Goal: Information Seeking & Learning: Learn about a topic

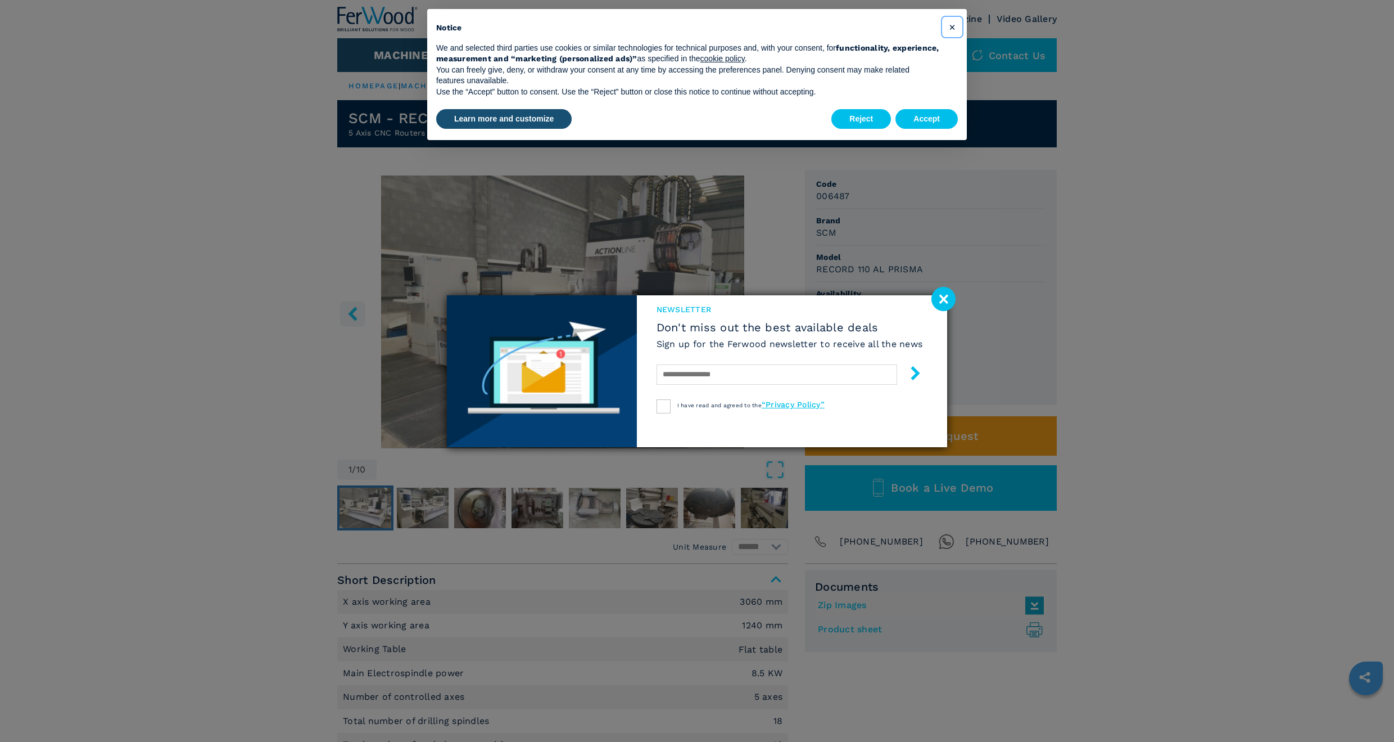
click at [956, 26] on button "×" at bounding box center [952, 27] width 18 height 18
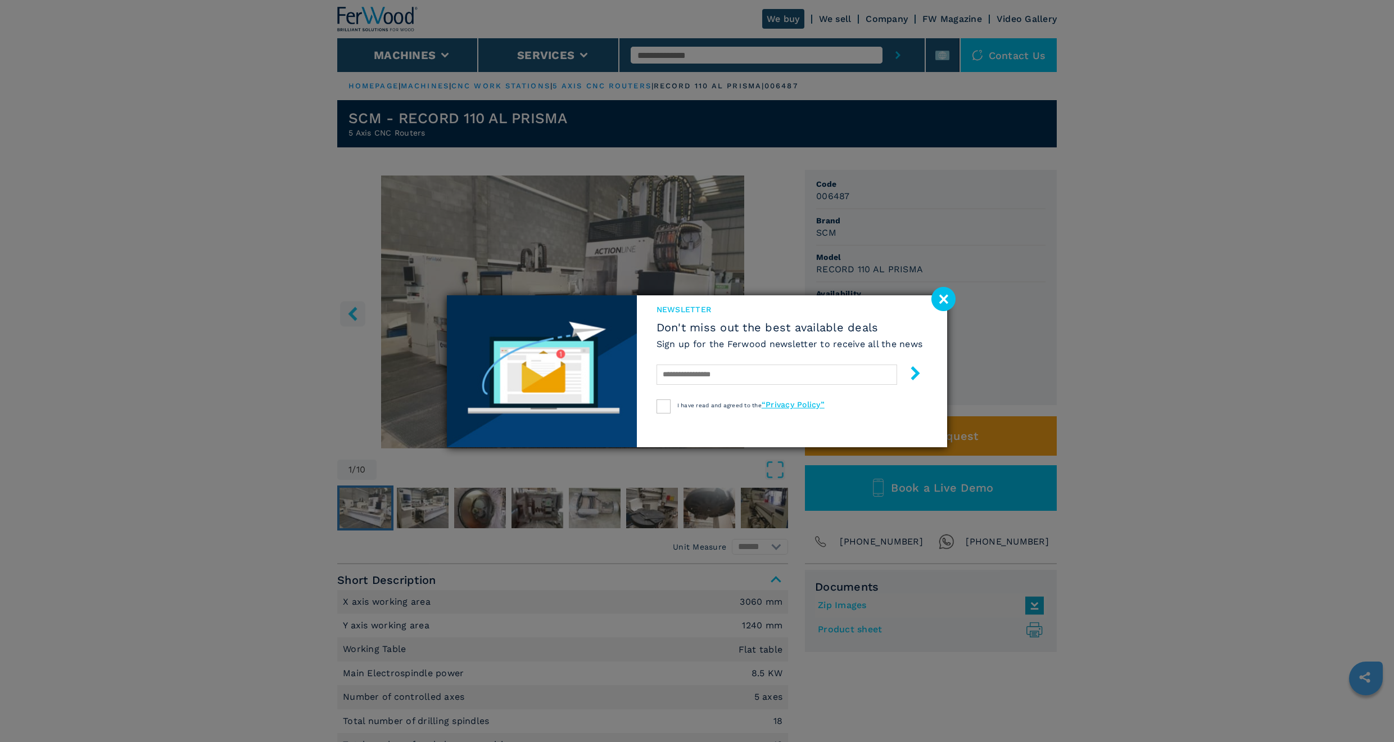
click at [942, 298] on image at bounding box center [944, 299] width 24 height 24
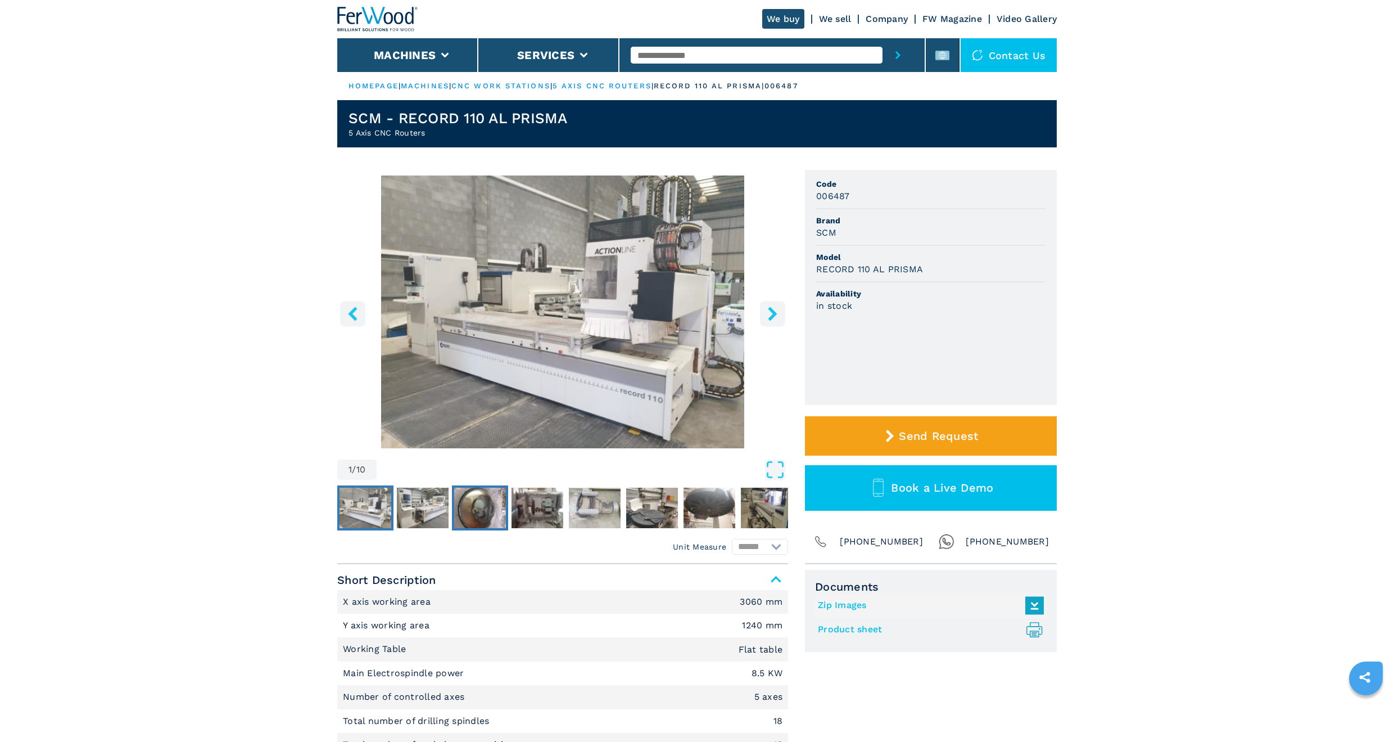
click at [480, 512] on img "Go to Slide 3" at bounding box center [480, 507] width 52 height 40
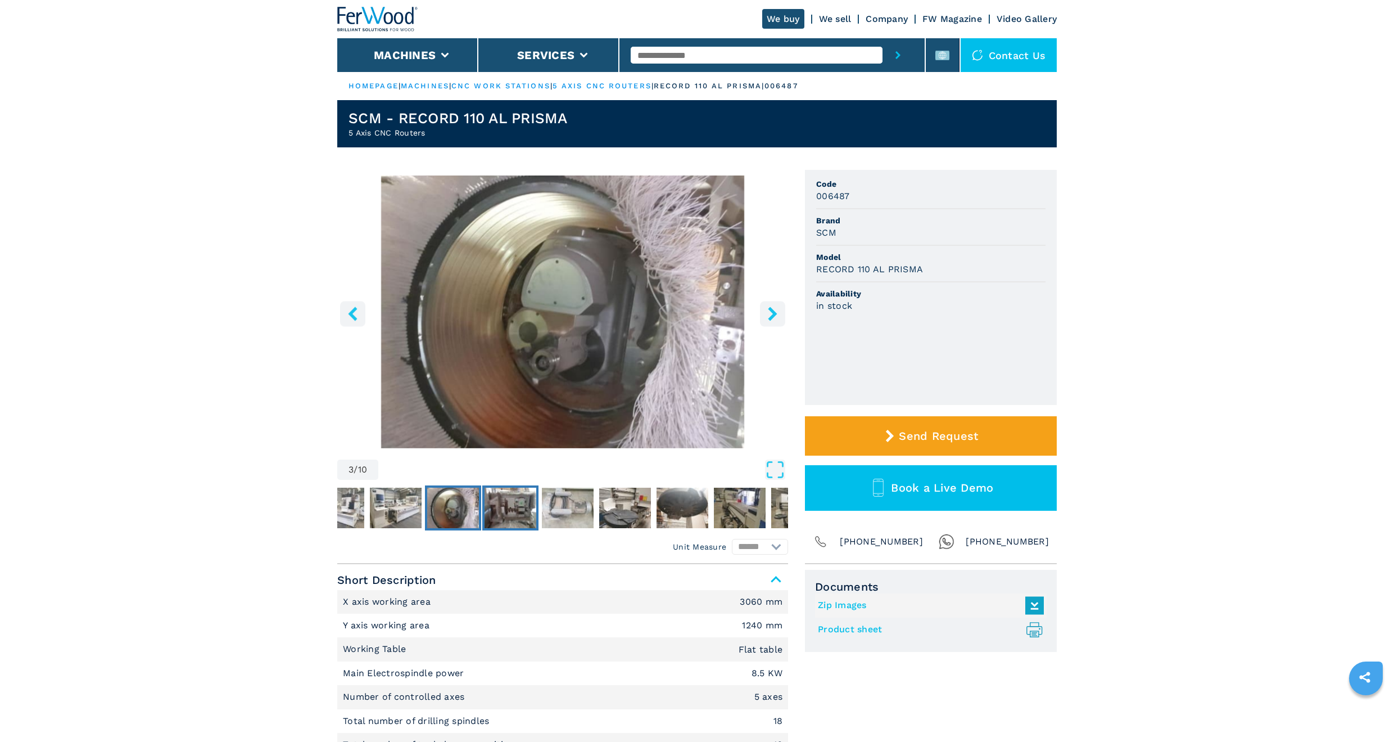
click at [510, 520] on img "Go to Slide 4" at bounding box center [511, 507] width 52 height 40
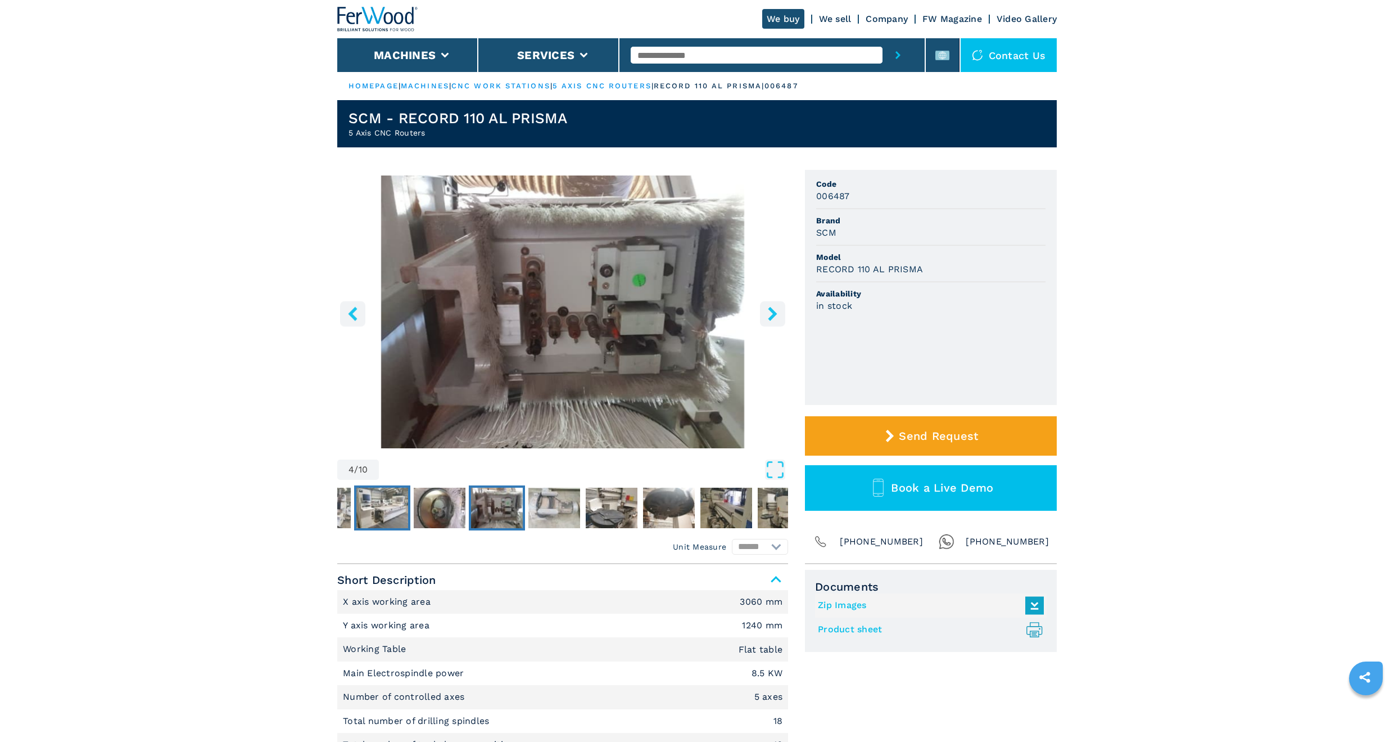
click at [396, 510] on img "Go to Slide 2" at bounding box center [382, 507] width 52 height 40
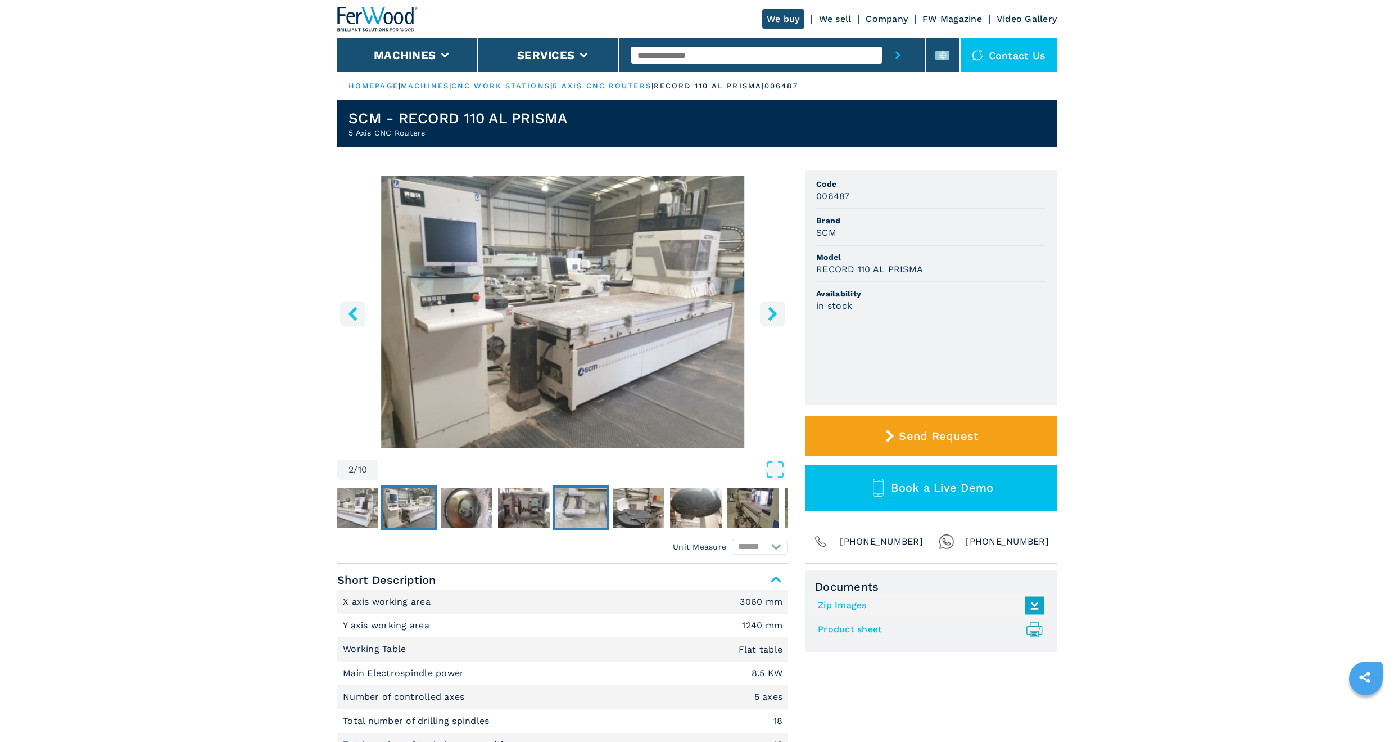
click at [587, 517] on img "Go to Slide 5" at bounding box center [581, 507] width 52 height 40
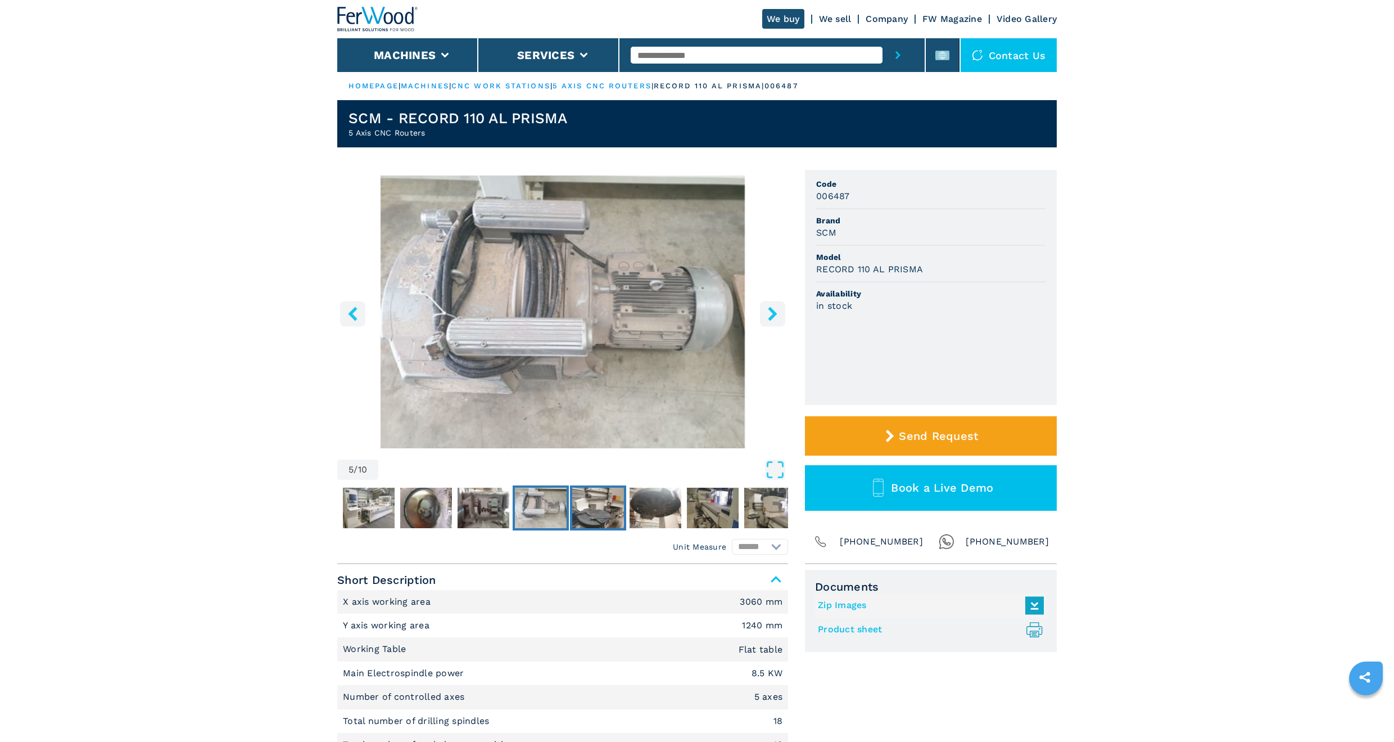
click at [596, 513] on img "Go to Slide 6" at bounding box center [598, 507] width 52 height 40
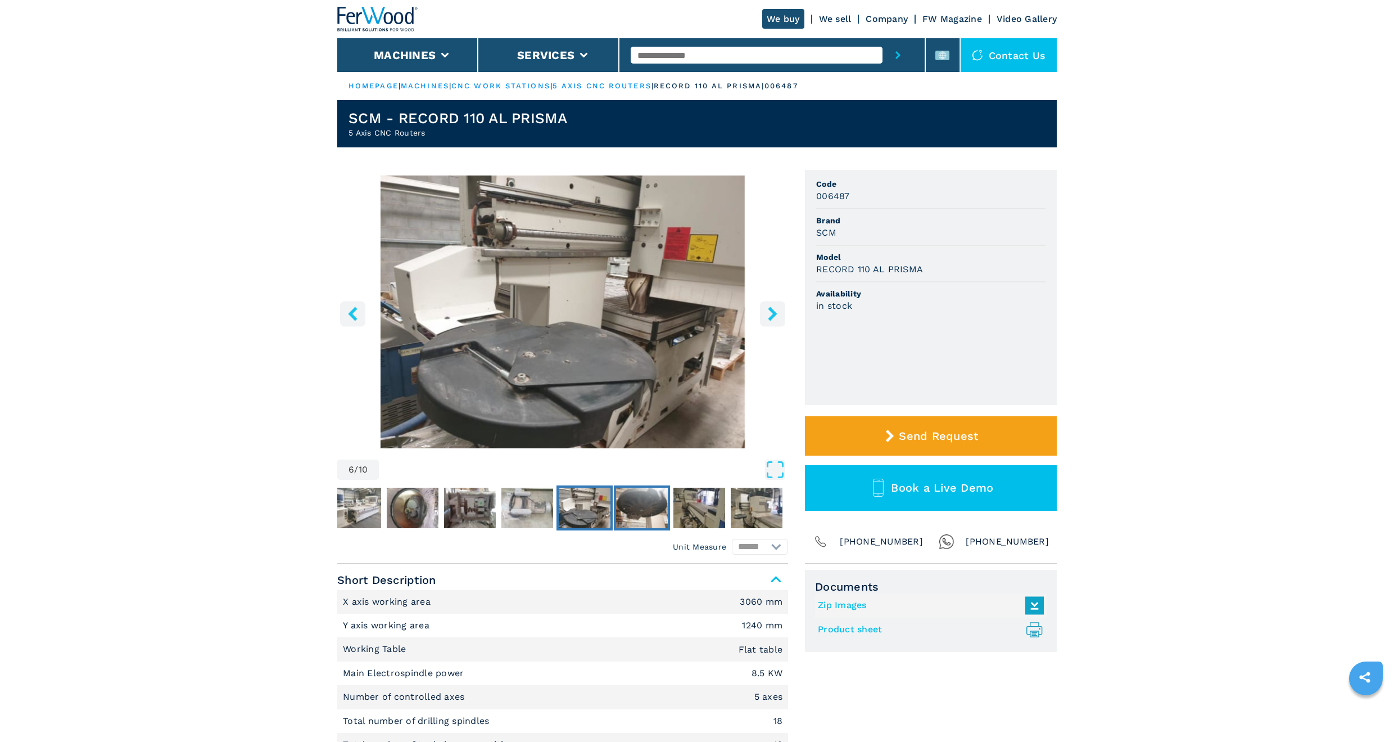
click at [627, 517] on img "Go to Slide 7" at bounding box center [642, 507] width 52 height 40
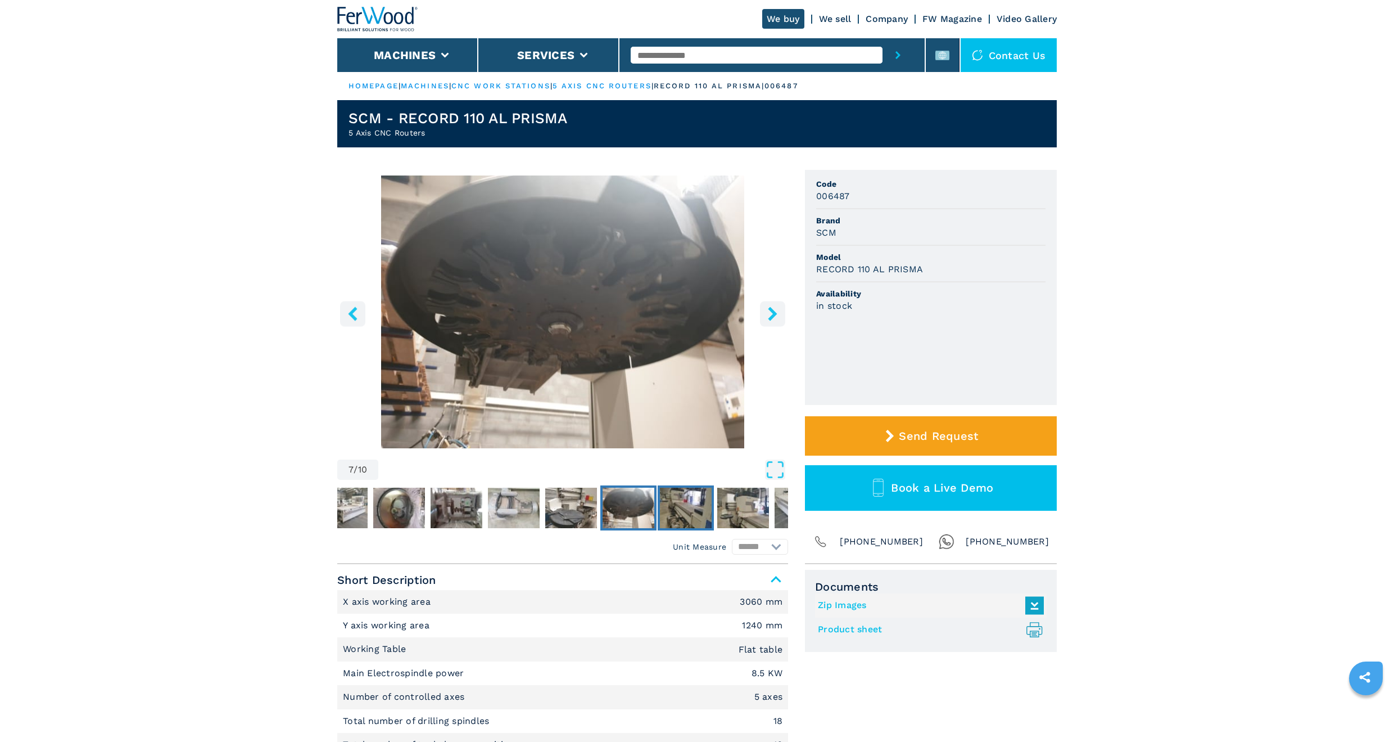
click at [694, 514] on img "Go to Slide 8" at bounding box center [686, 507] width 52 height 40
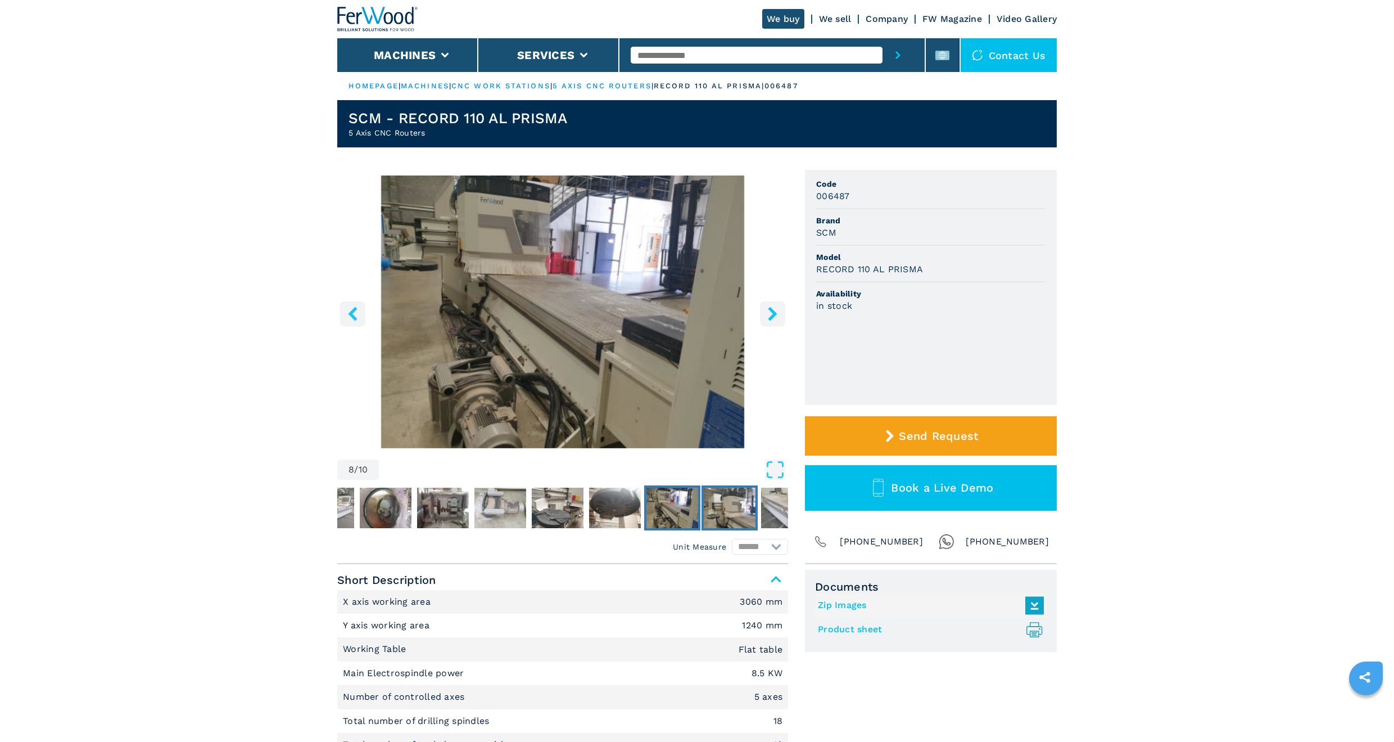
click at [743, 508] on img "Go to Slide 9" at bounding box center [730, 507] width 52 height 40
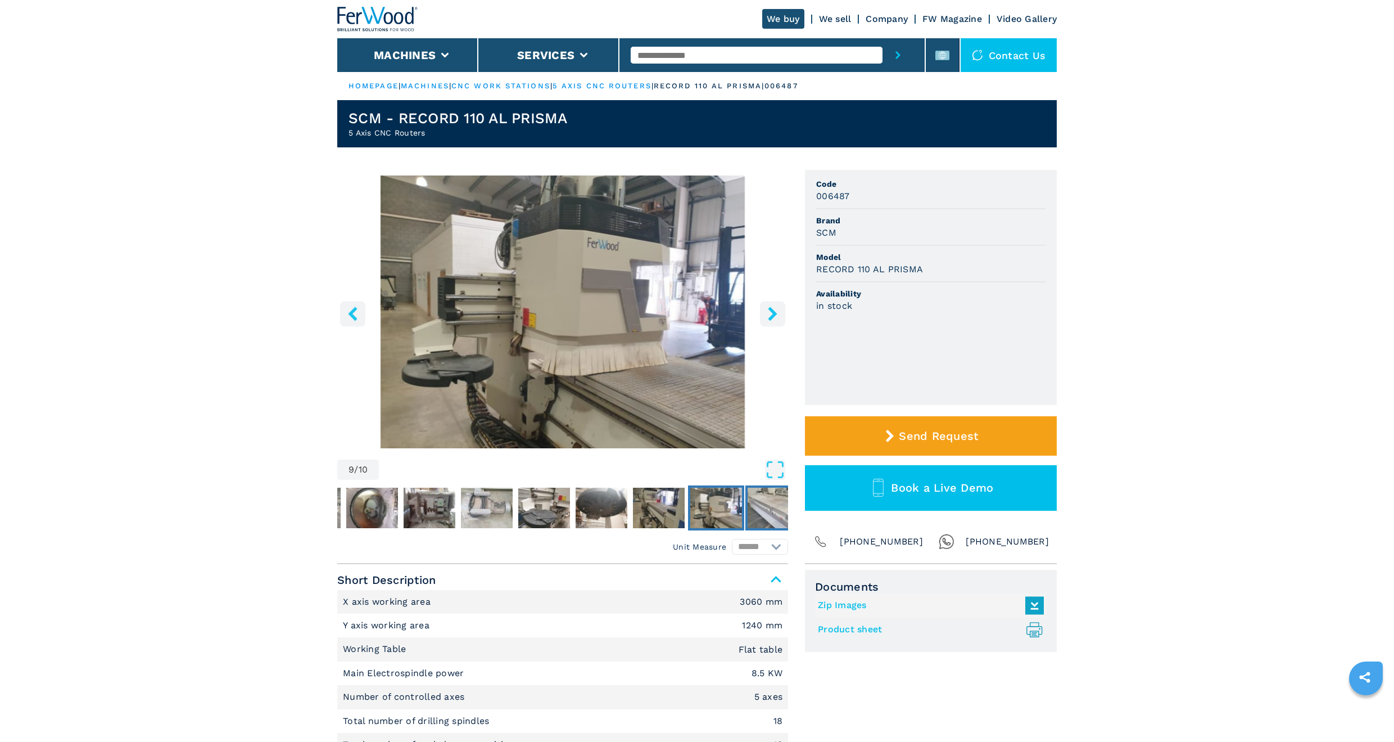
click at [763, 509] on img "Go to Slide 10" at bounding box center [774, 507] width 52 height 40
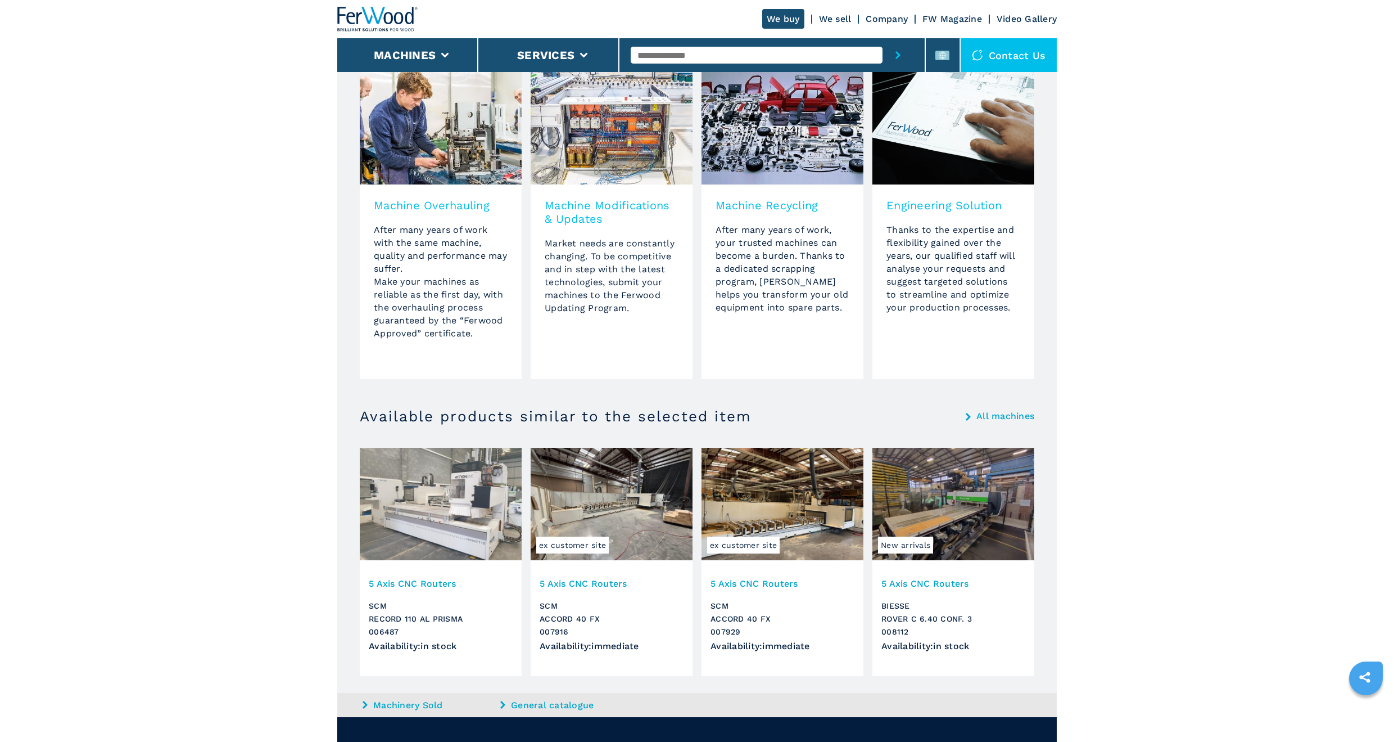
scroll to position [900, 0]
